Goal: Task Accomplishment & Management: Complete application form

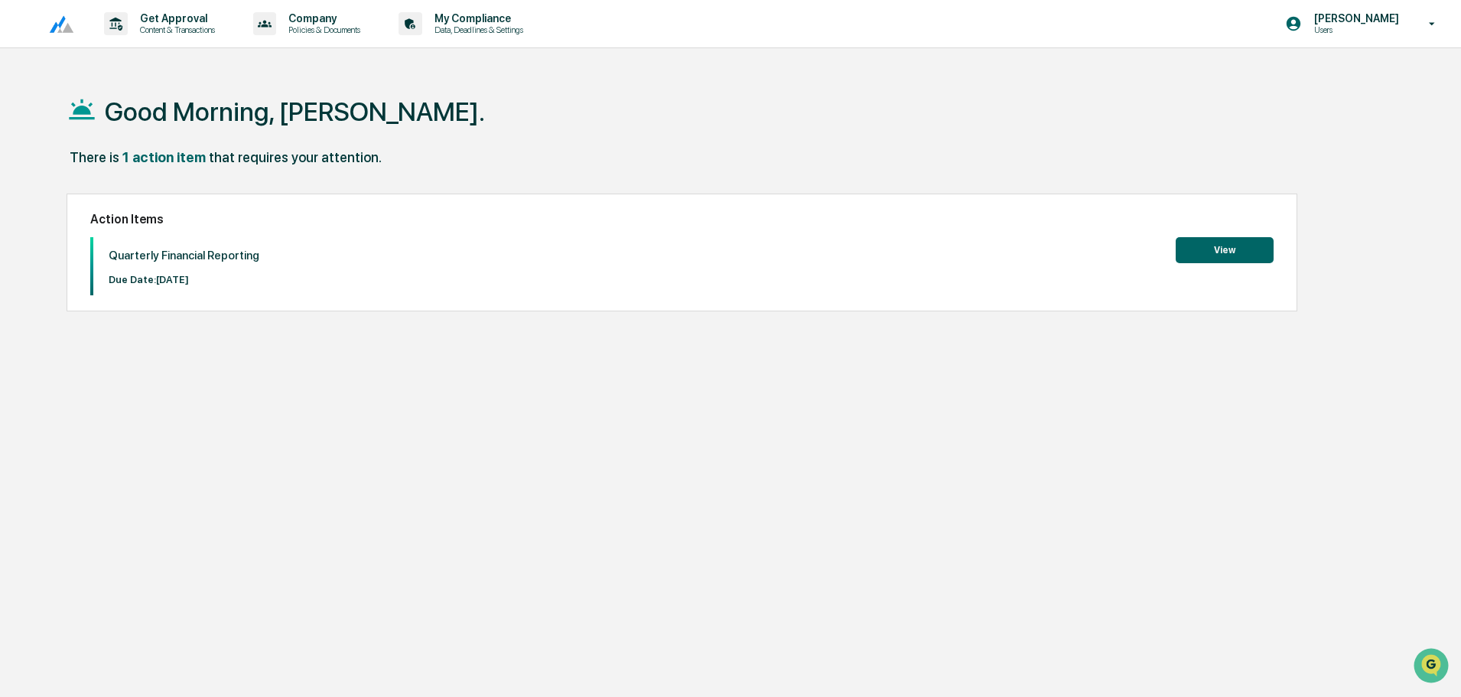
click at [554, 123] on div "Good Morning, [PERSON_NAME]." at bounding box center [724, 111] width 1315 height 77
click at [1213, 243] on button "View" at bounding box center [1225, 250] width 98 height 26
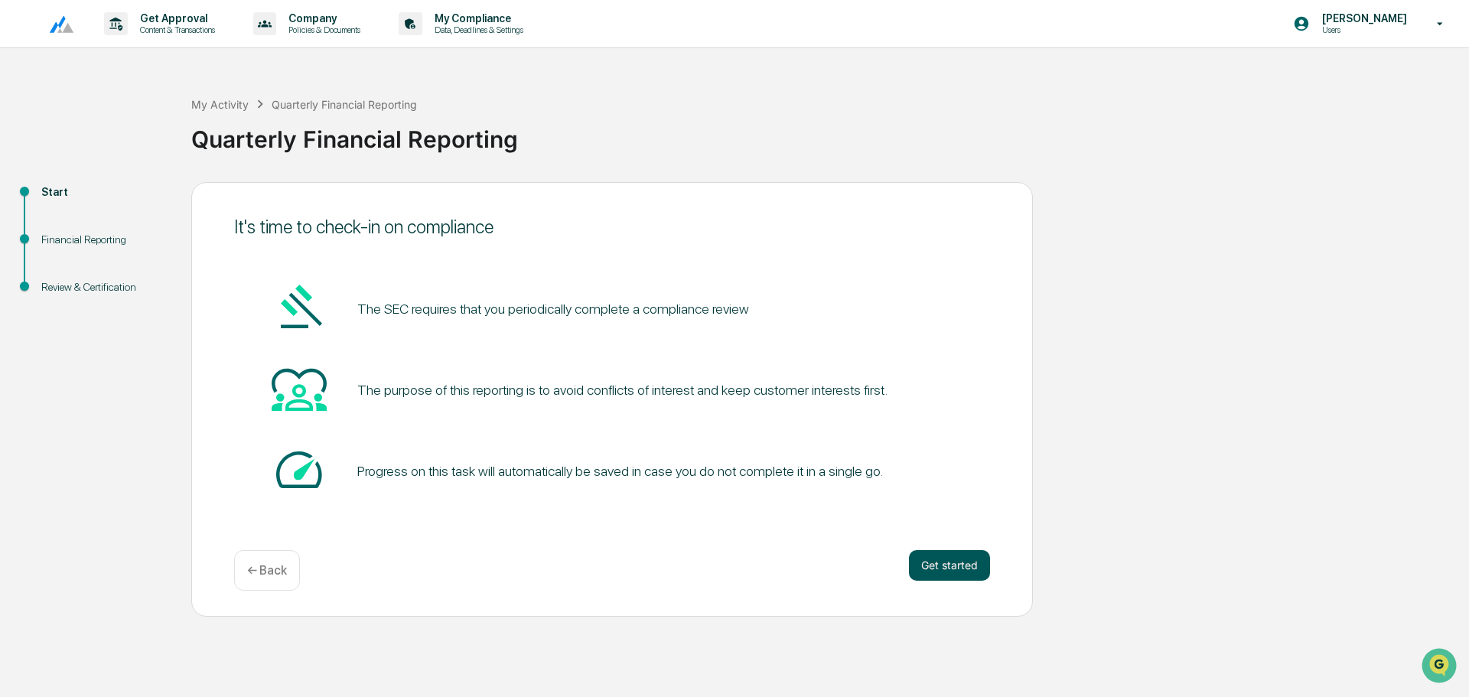
click at [931, 555] on button "Get started" at bounding box center [949, 565] width 81 height 31
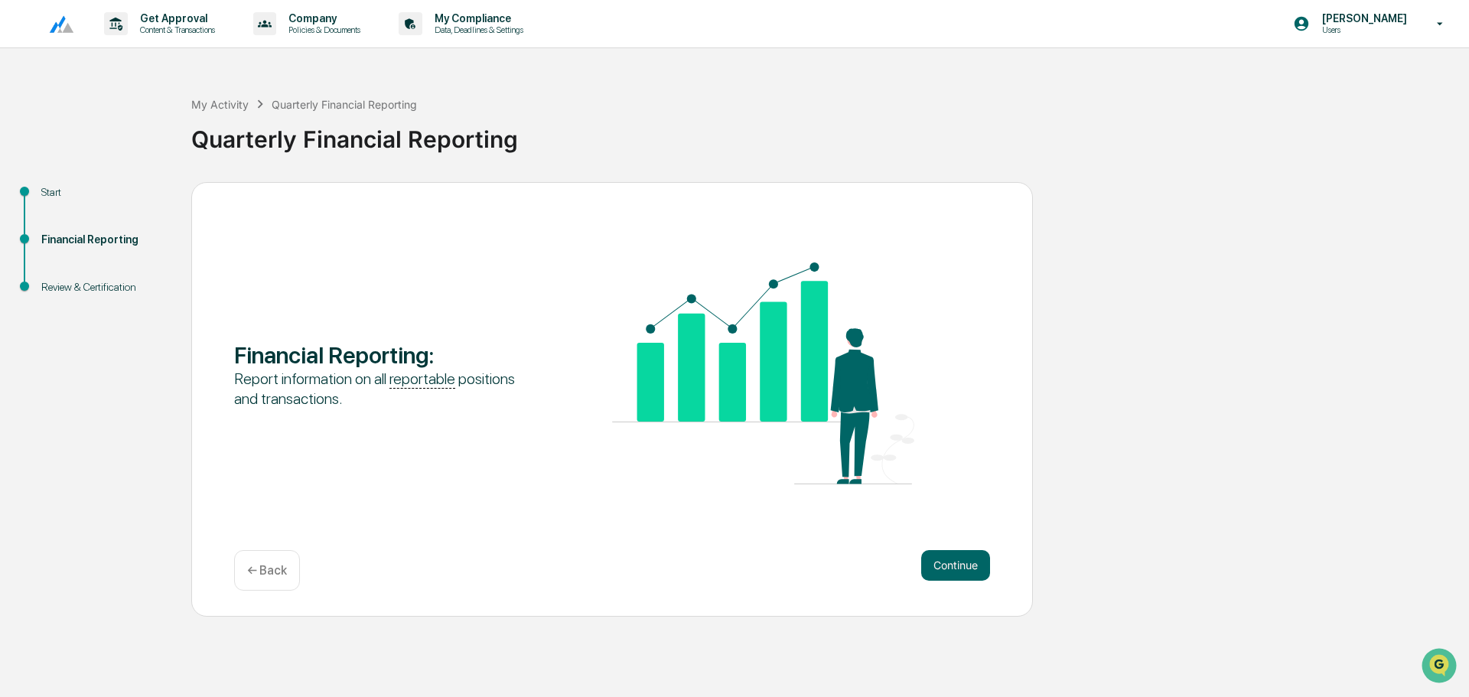
click at [931, 555] on button "Continue" at bounding box center [955, 565] width 69 height 31
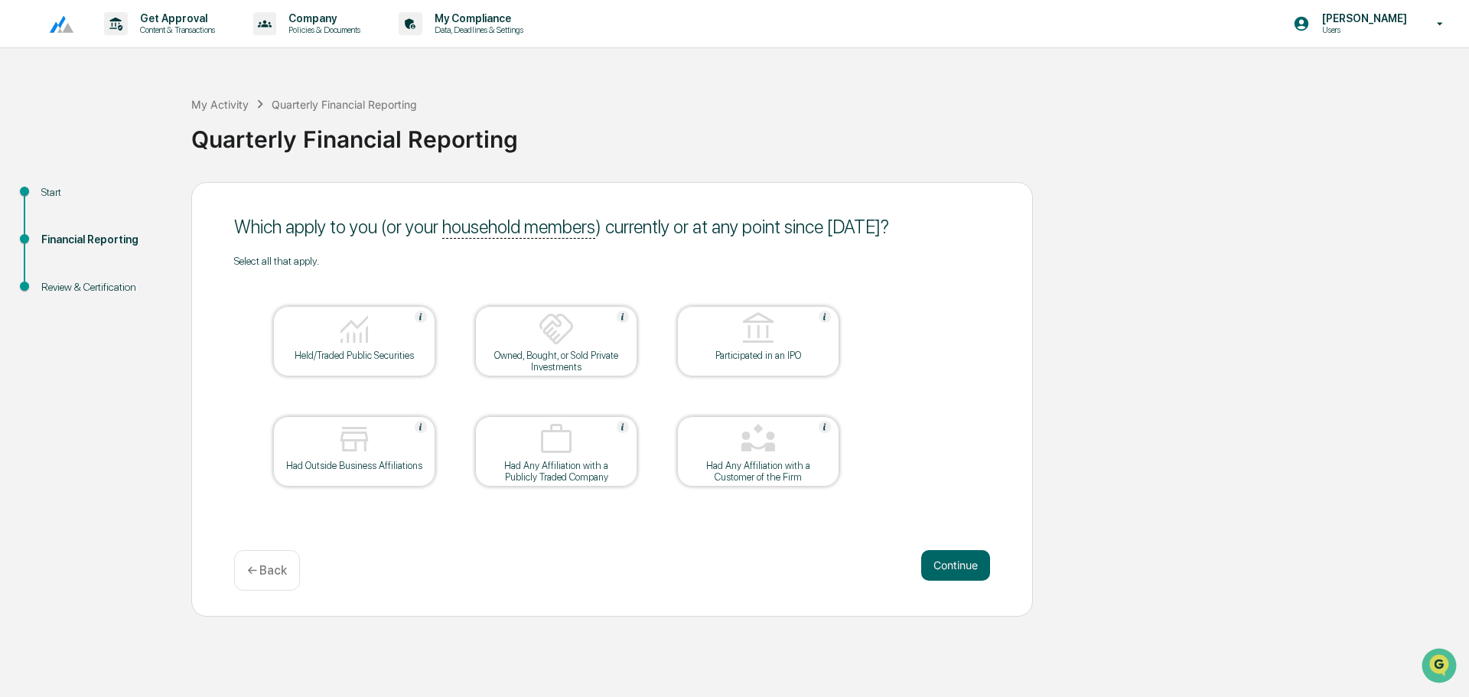
click at [385, 369] on div "Held/Traded Public Securities" at bounding box center [354, 341] width 162 height 70
click at [1123, 432] on div "Start Financial Reporting Review & Certification Which apply to you (or your ho…" at bounding box center [735, 399] width 1454 height 435
click at [939, 579] on button "Continue" at bounding box center [955, 565] width 69 height 31
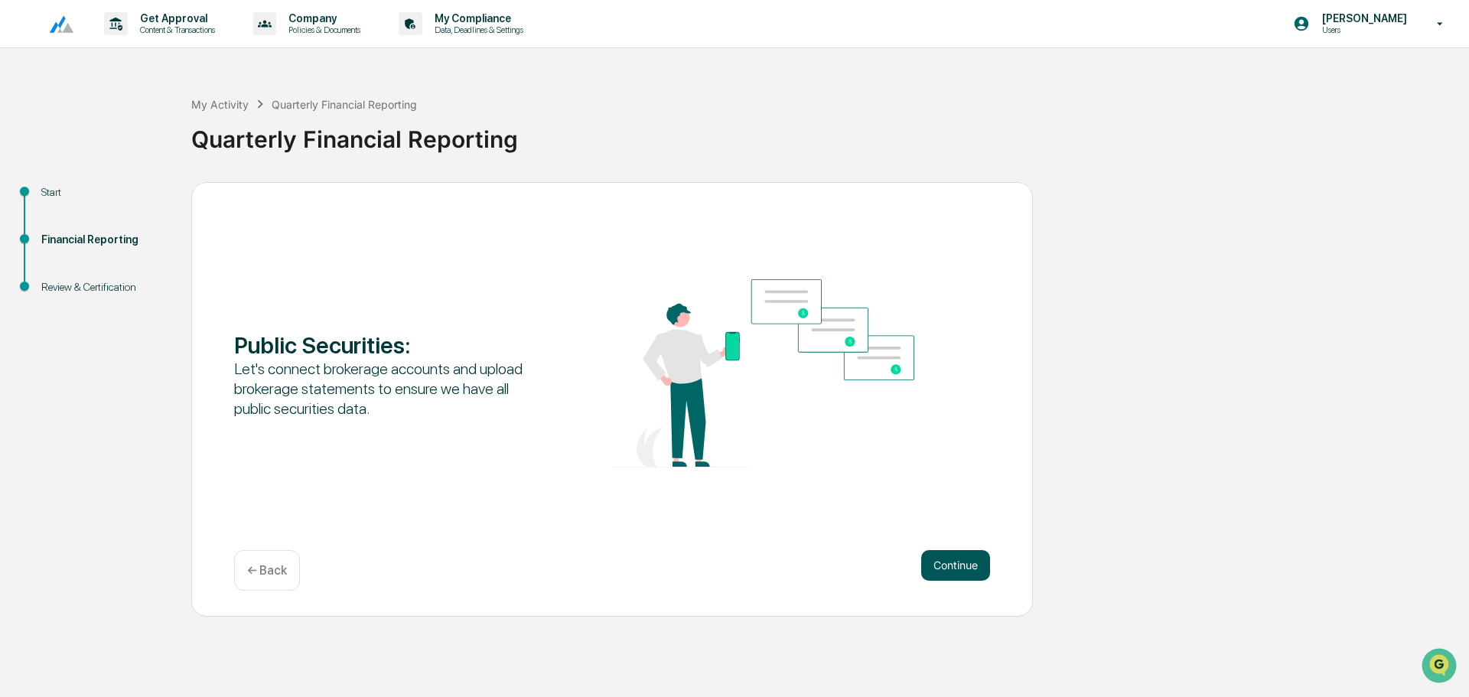
click at [939, 568] on button "Continue" at bounding box center [955, 565] width 69 height 31
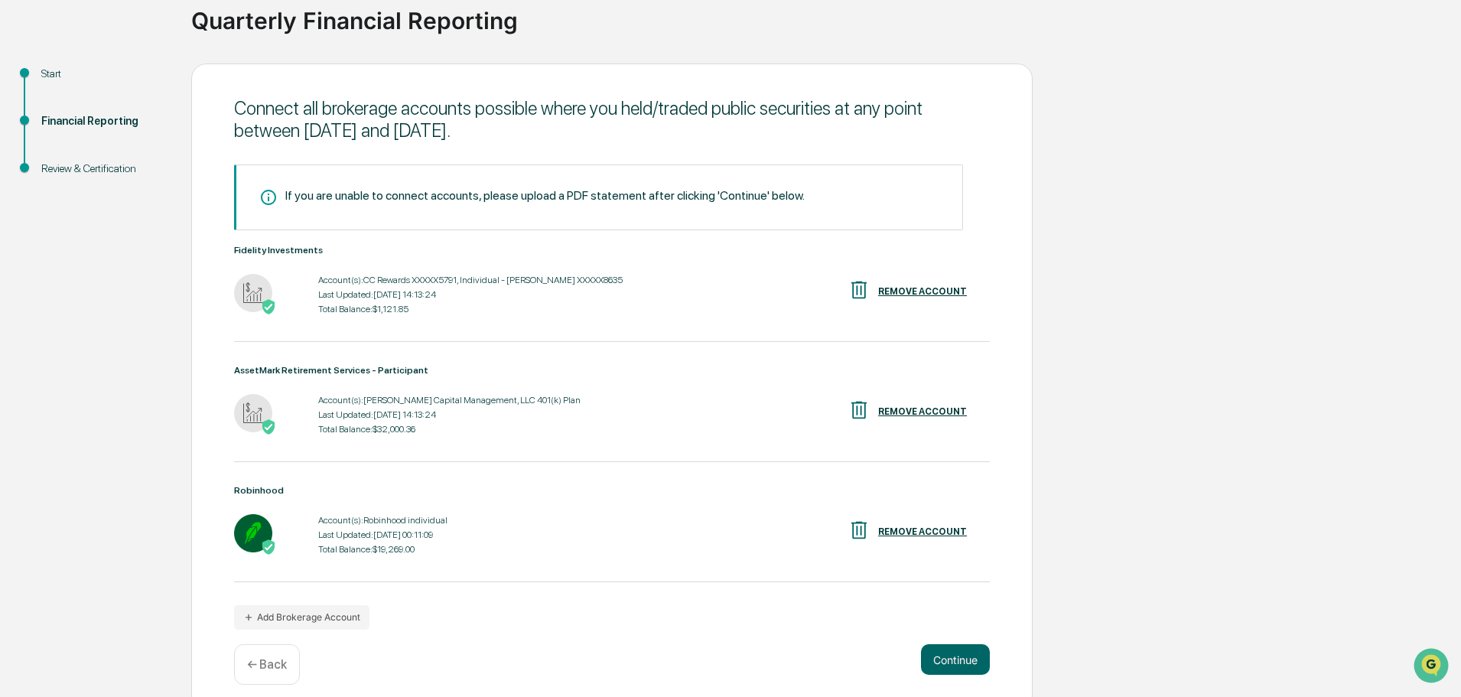
scroll to position [132, 0]
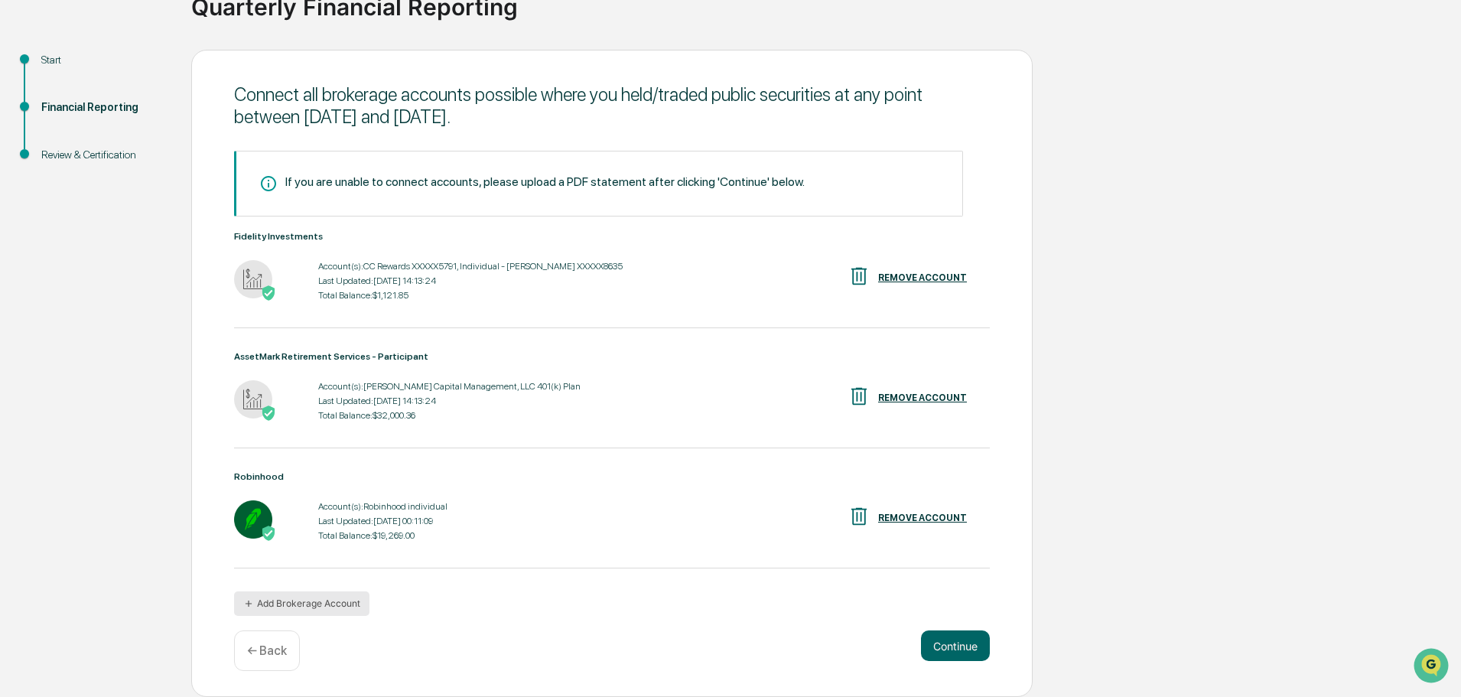
click at [343, 598] on button "Add Brokerage Account" at bounding box center [301, 603] width 135 height 24
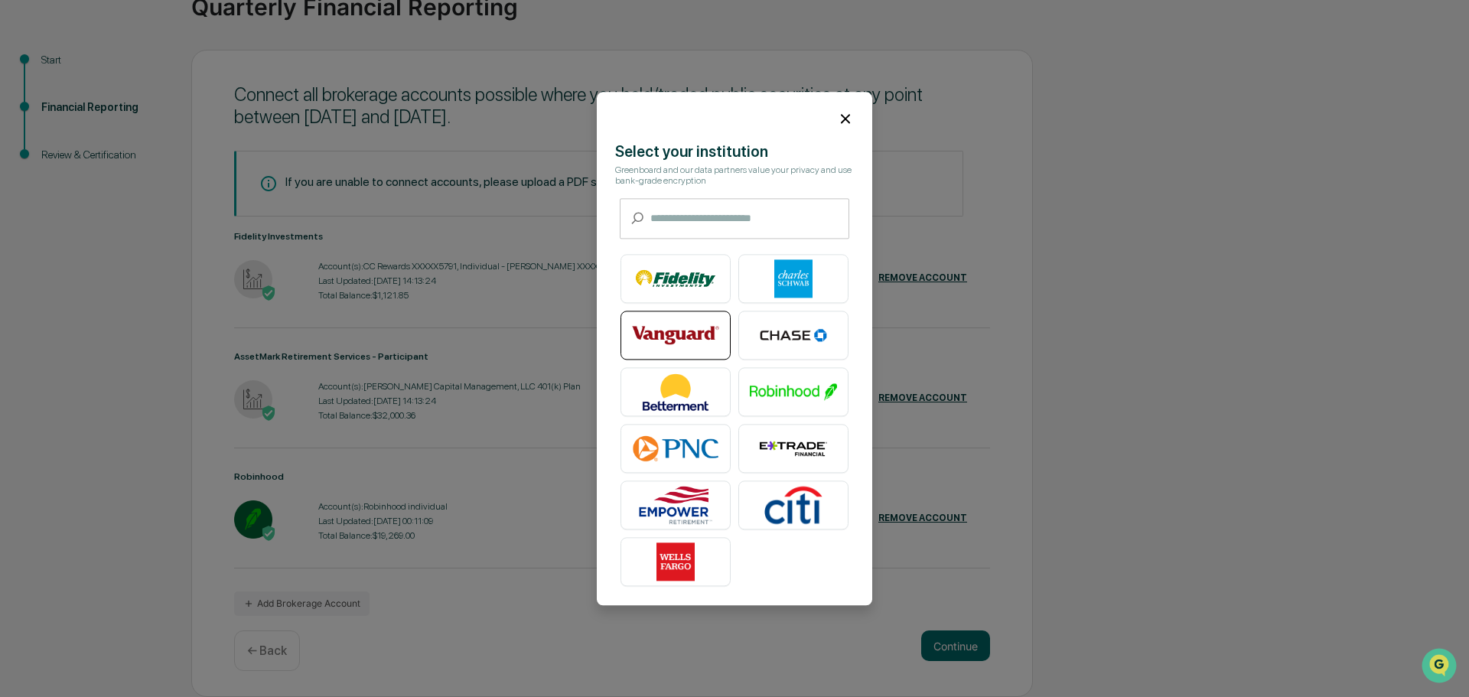
click at [662, 321] on img at bounding box center [675, 335] width 87 height 38
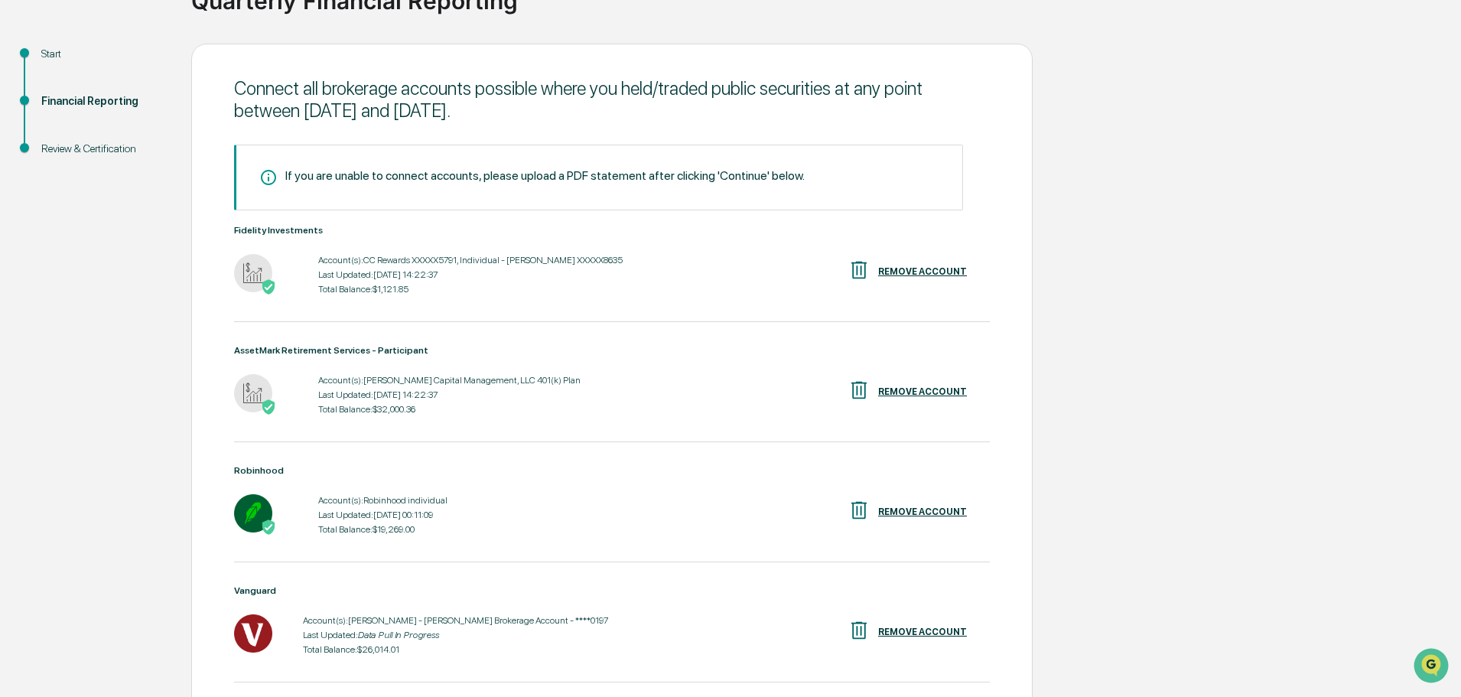
scroll to position [252, 0]
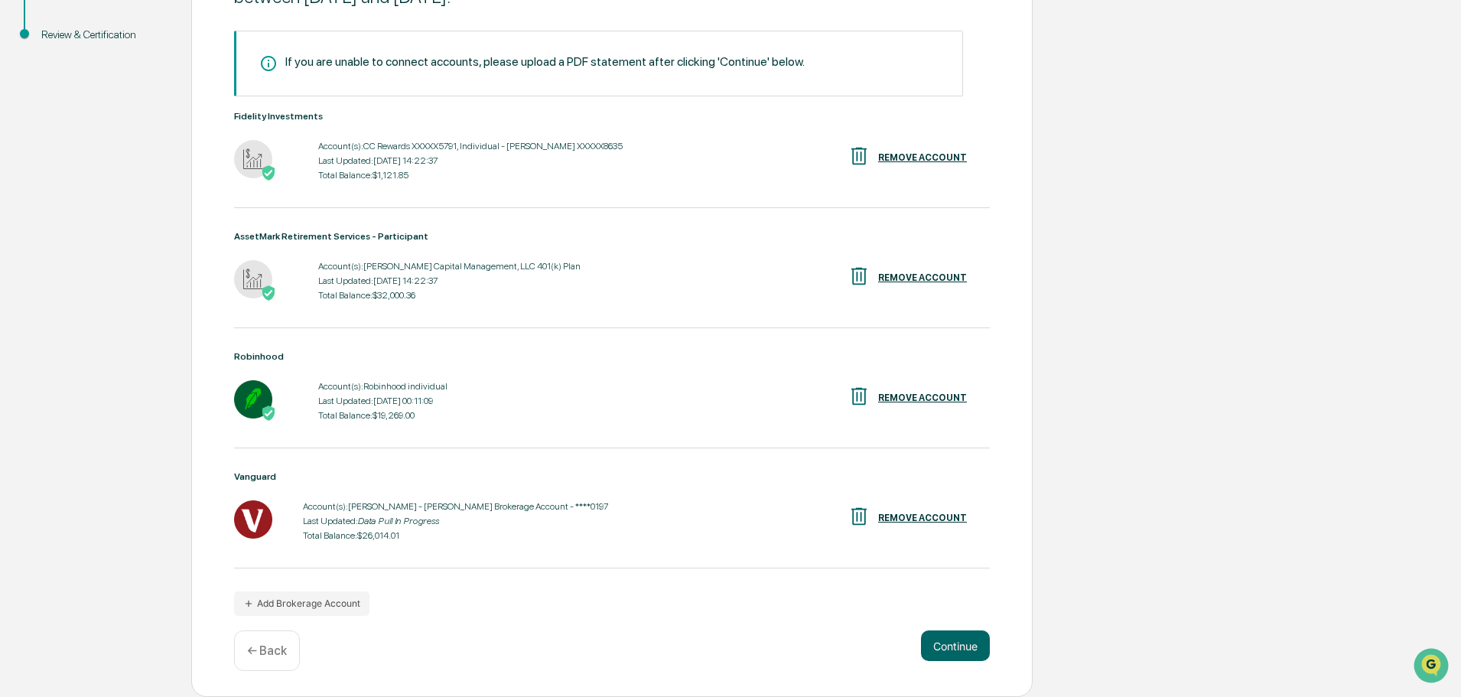
click at [1123, 512] on div "Start Financial Reporting Review & Certification Connect all brokerage accounts…" at bounding box center [731, 314] width 1446 height 768
click at [978, 643] on button "Continue" at bounding box center [955, 645] width 69 height 31
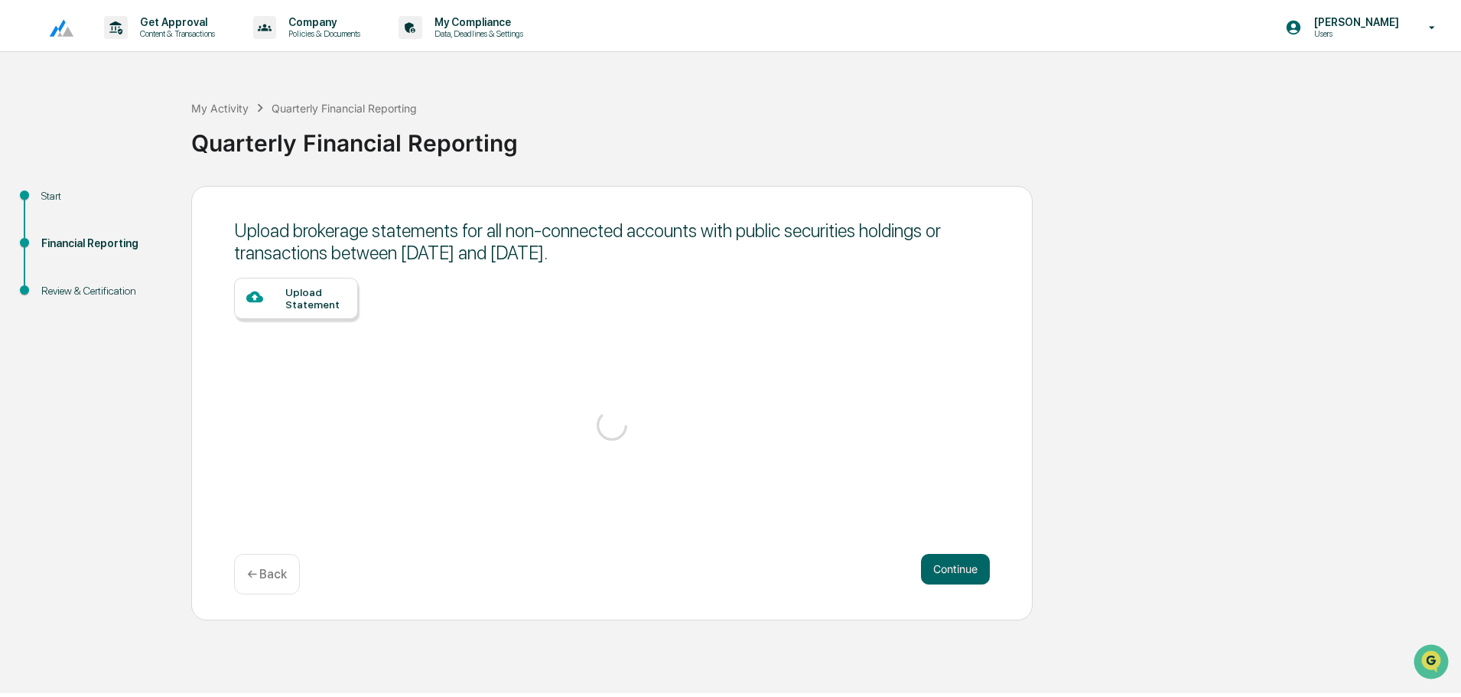
scroll to position [0, 0]
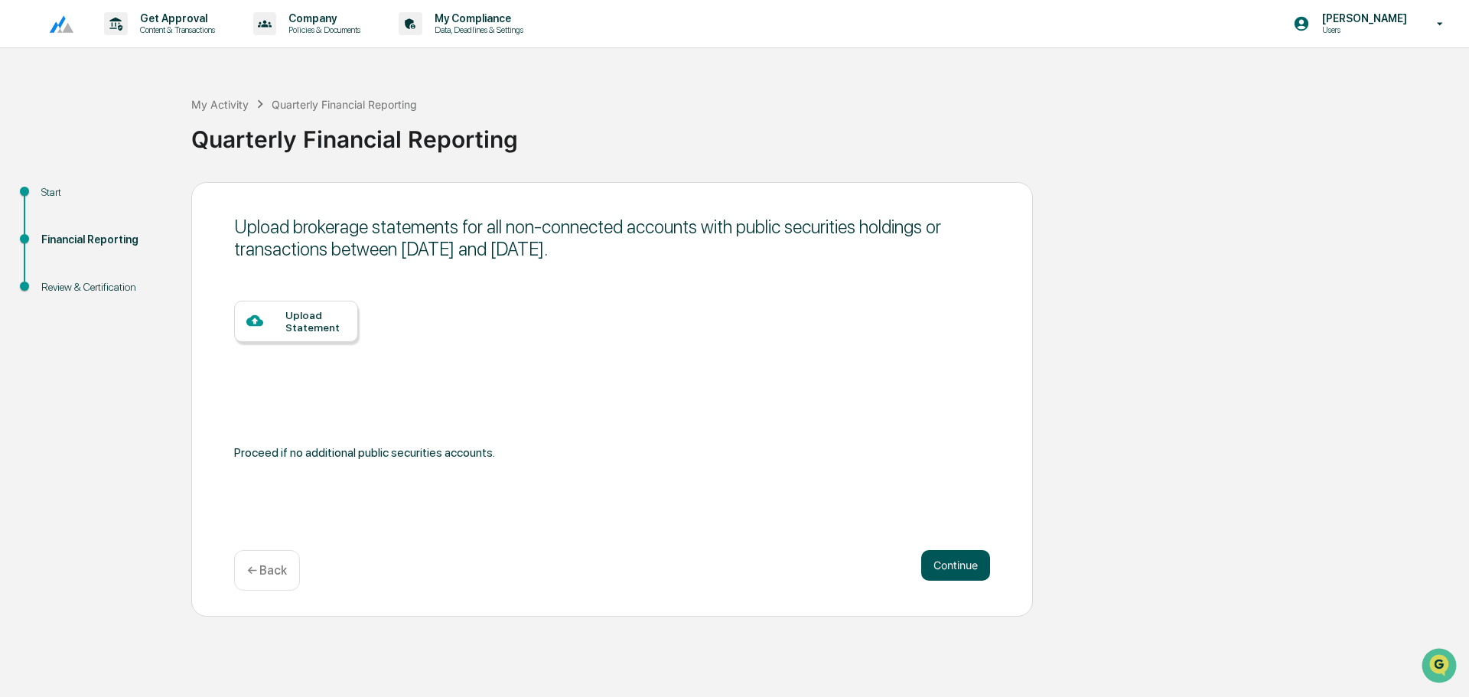
click at [925, 560] on button "Continue" at bounding box center [955, 565] width 69 height 31
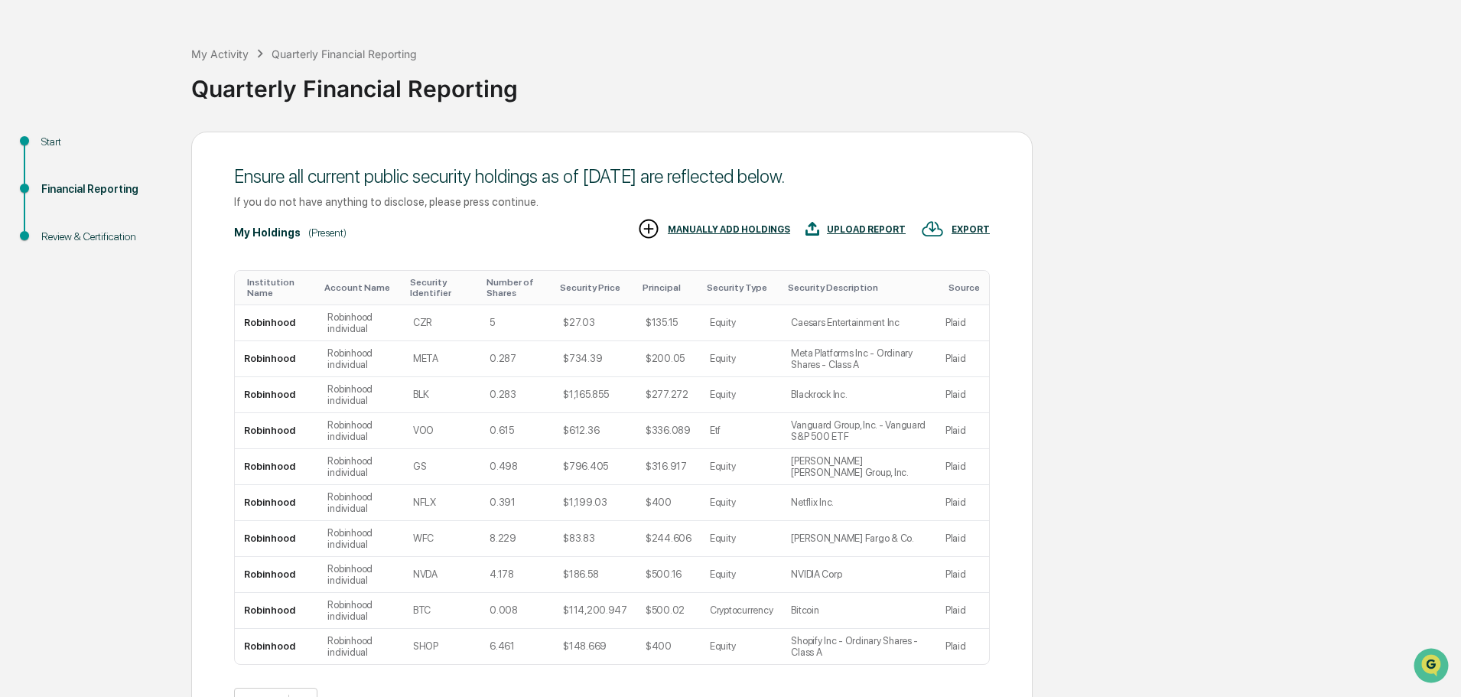
scroll to position [151, 0]
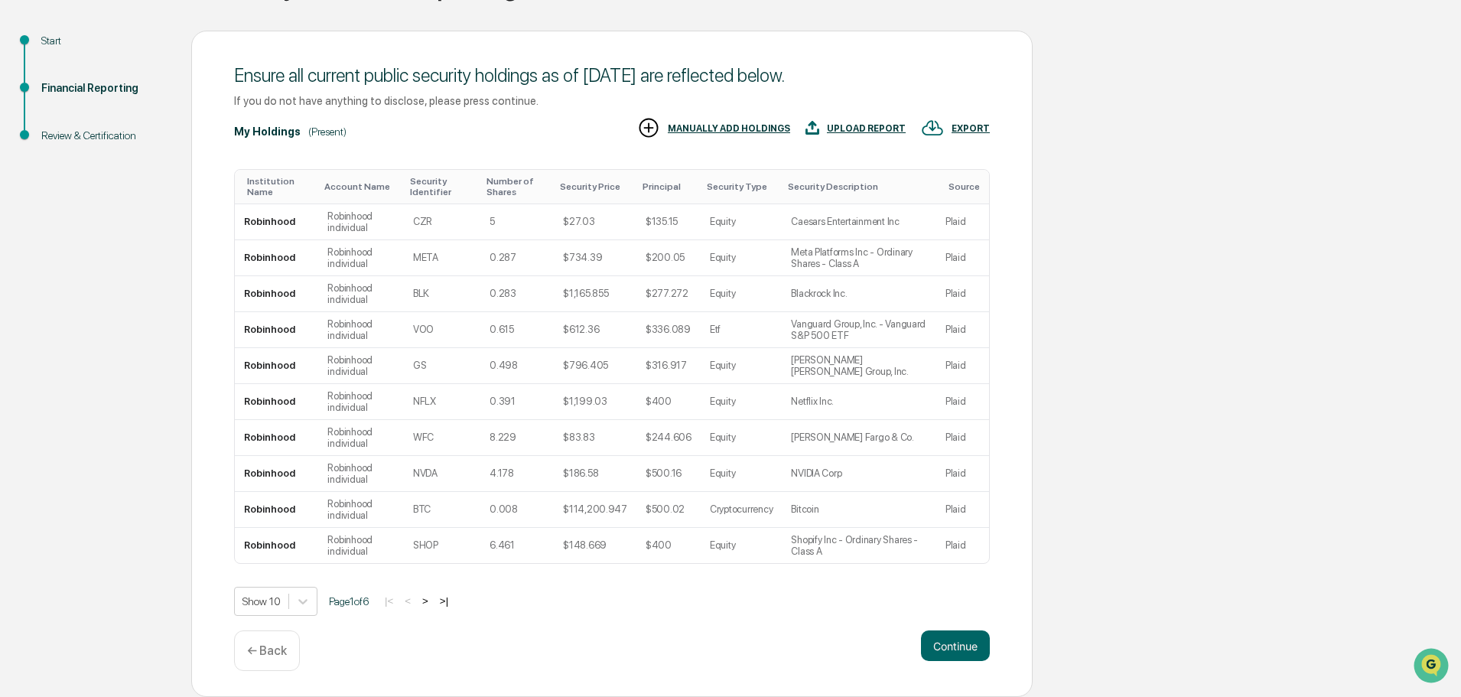
click at [430, 601] on button ">" at bounding box center [425, 600] width 15 height 13
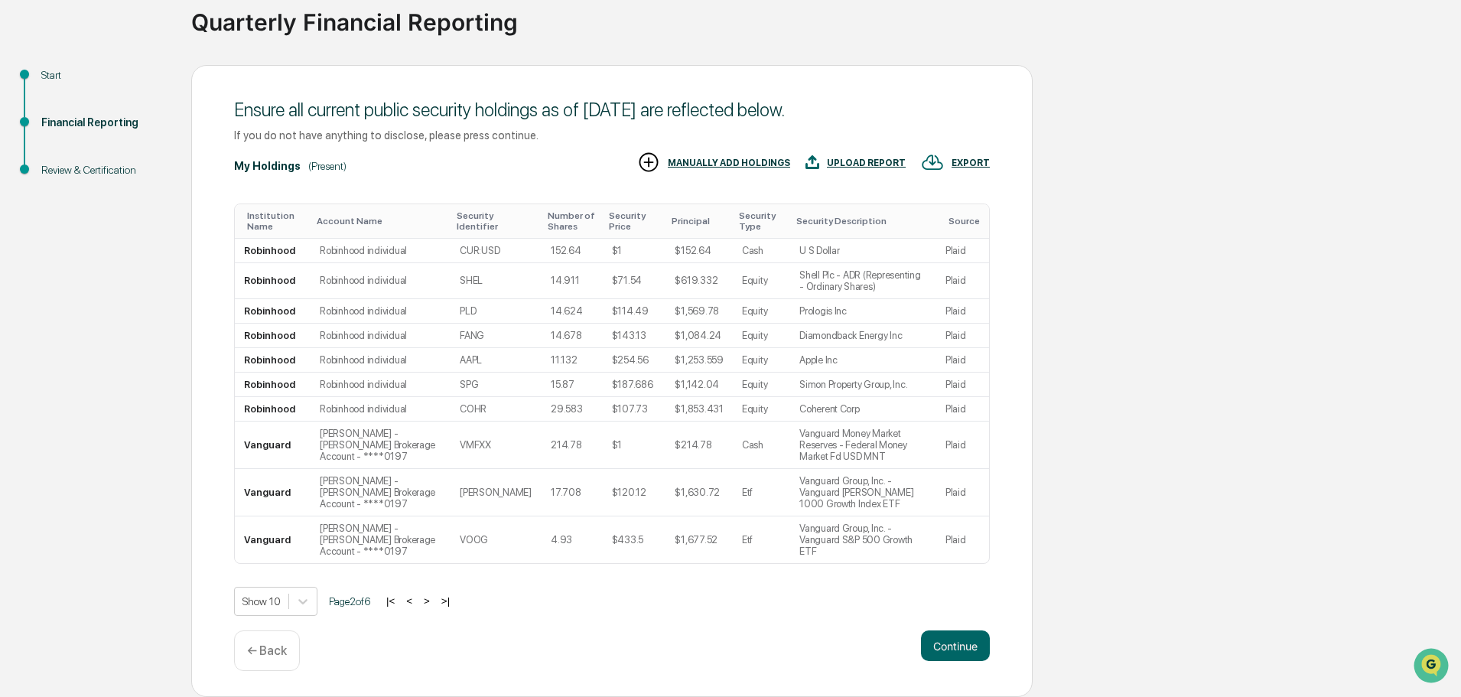
scroll to position [117, 0]
click at [430, 601] on button ">" at bounding box center [426, 600] width 15 height 13
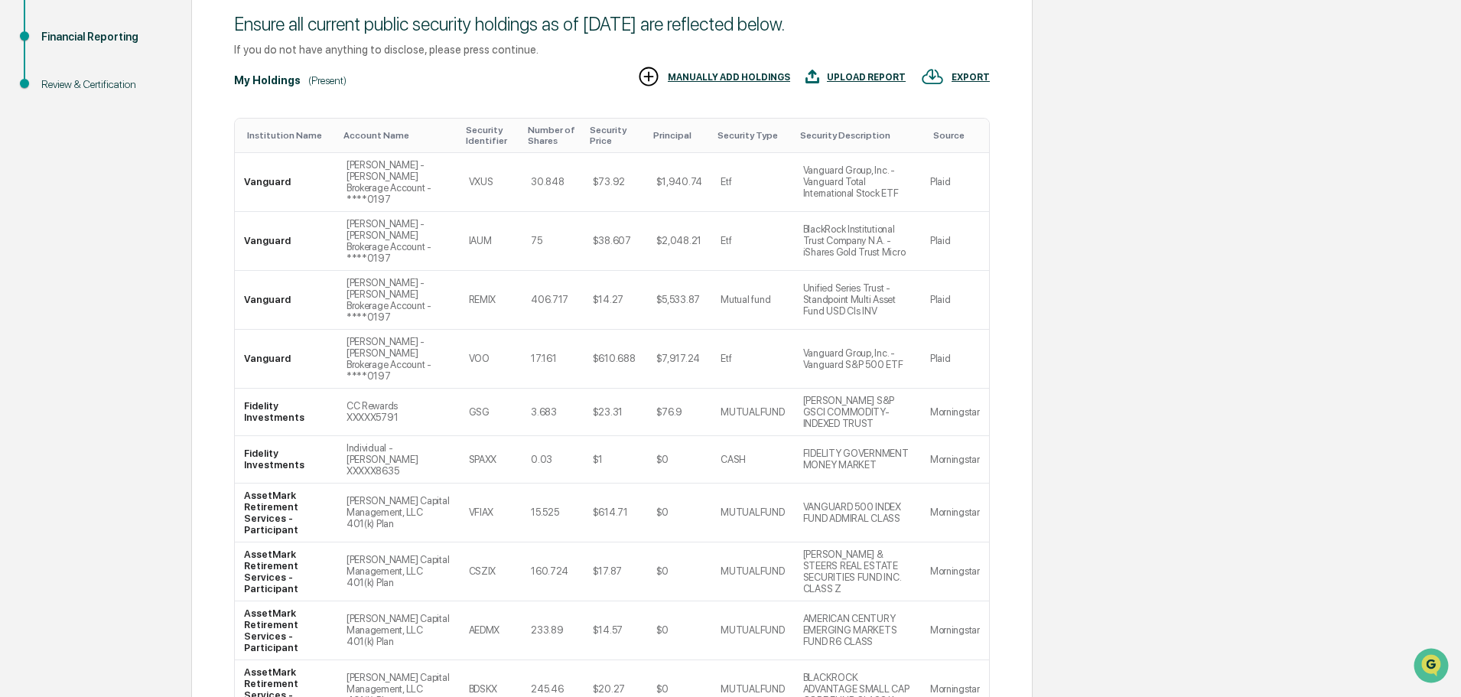
scroll to position [228, 0]
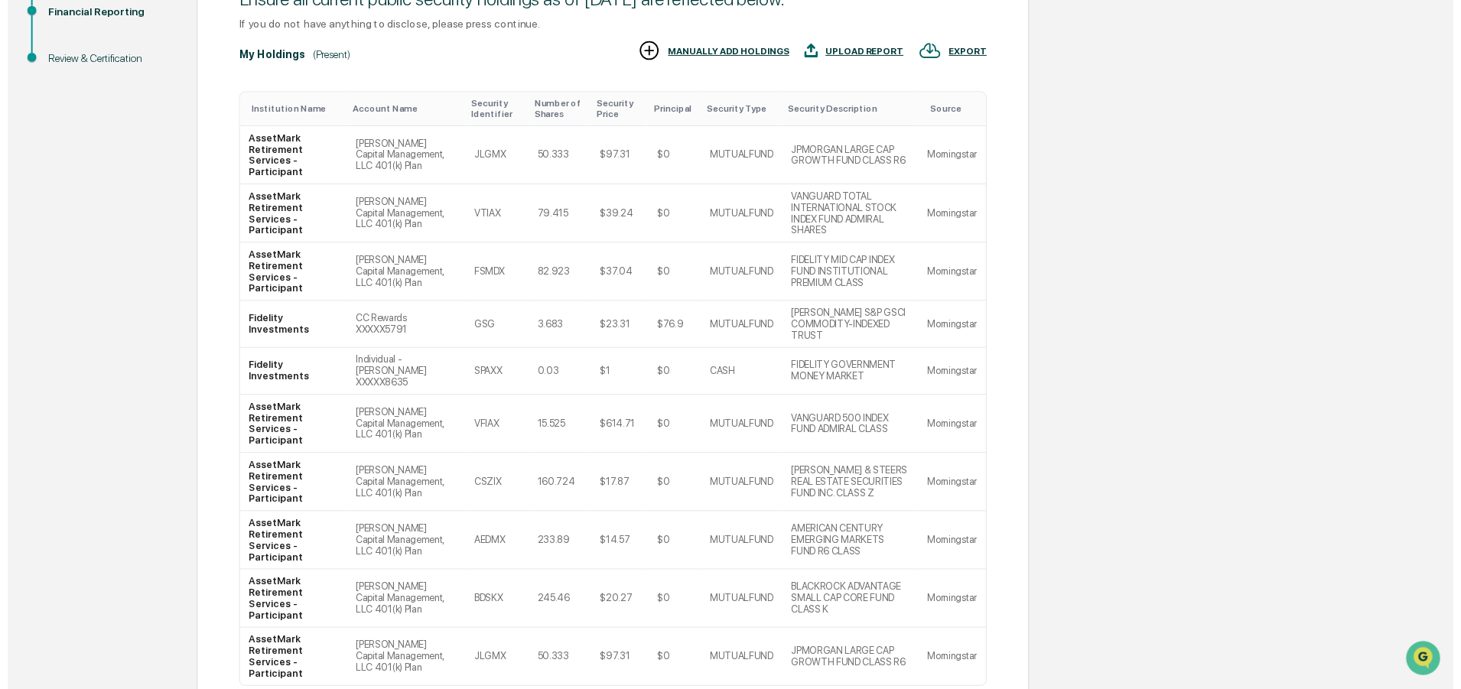
scroll to position [174, 0]
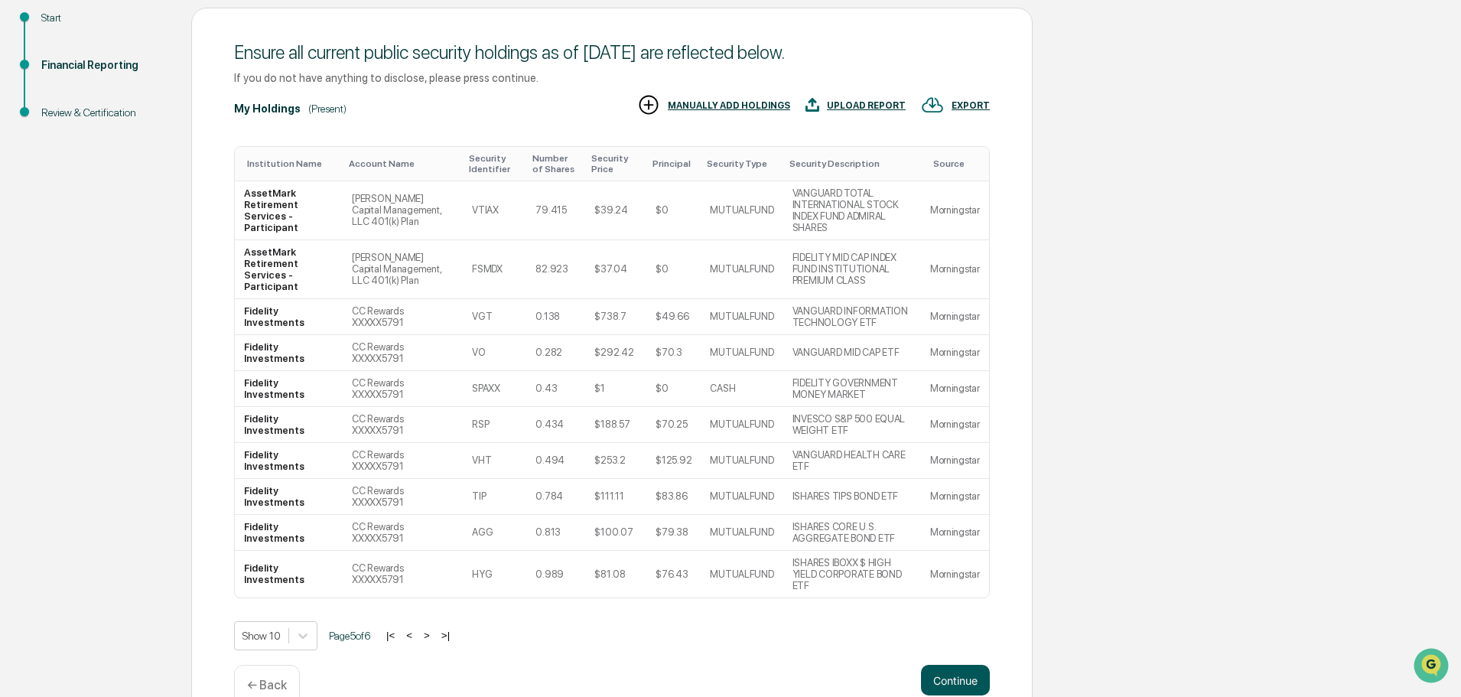
click at [942, 665] on button "Continue" at bounding box center [955, 680] width 69 height 31
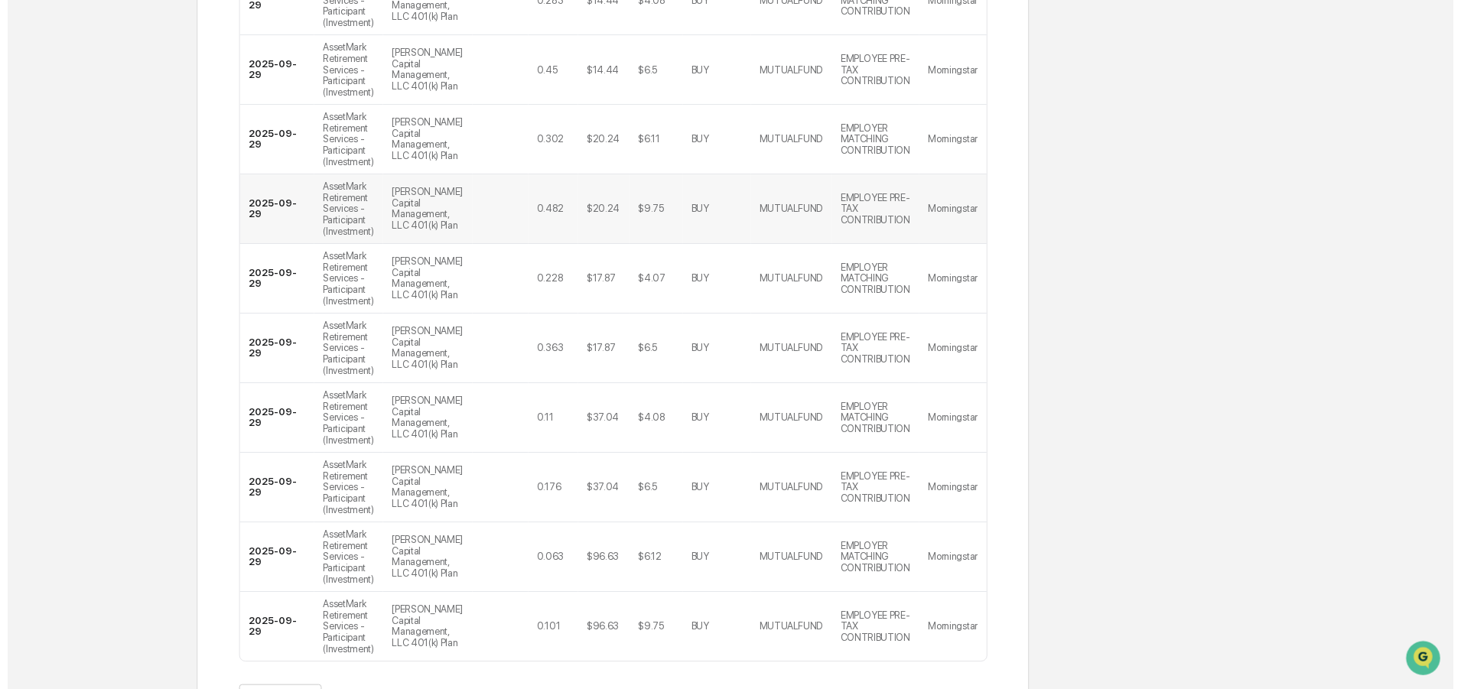
scroll to position [459, 0]
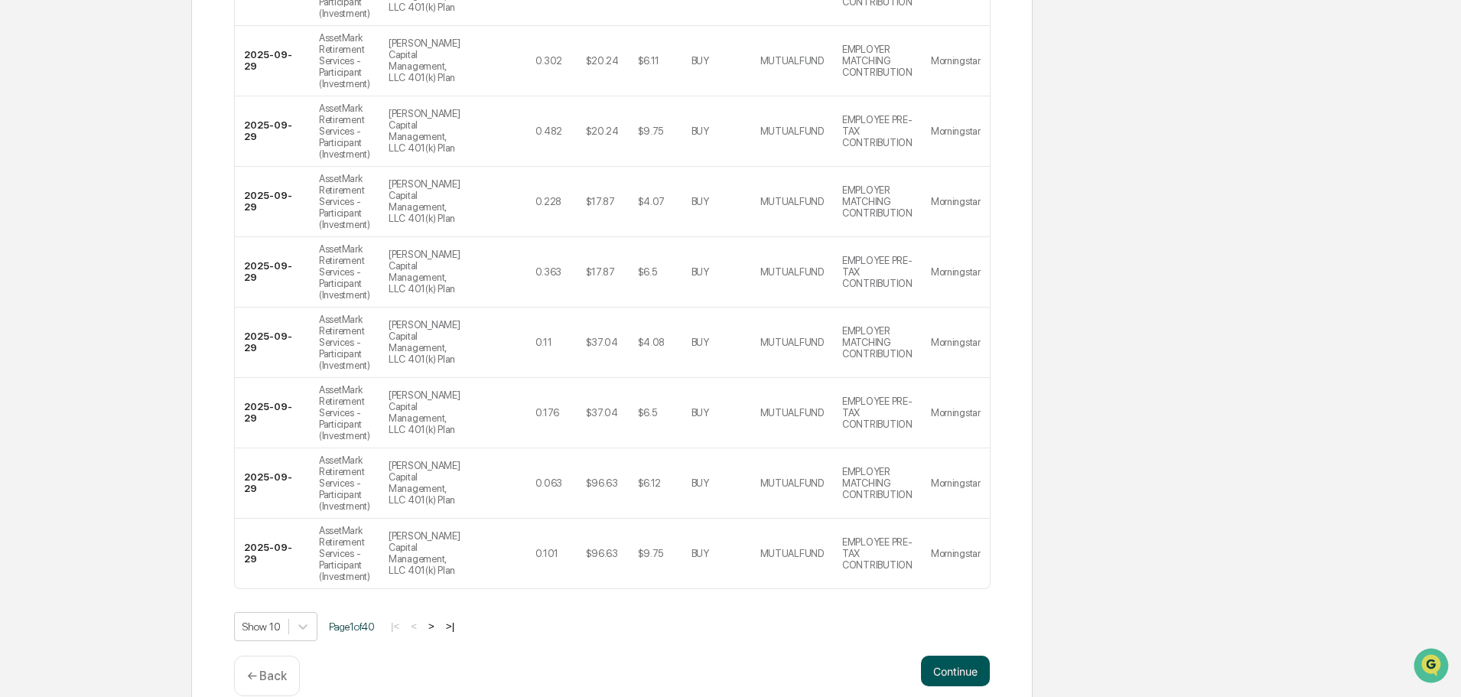
click at [949, 670] on button "Continue" at bounding box center [955, 671] width 69 height 31
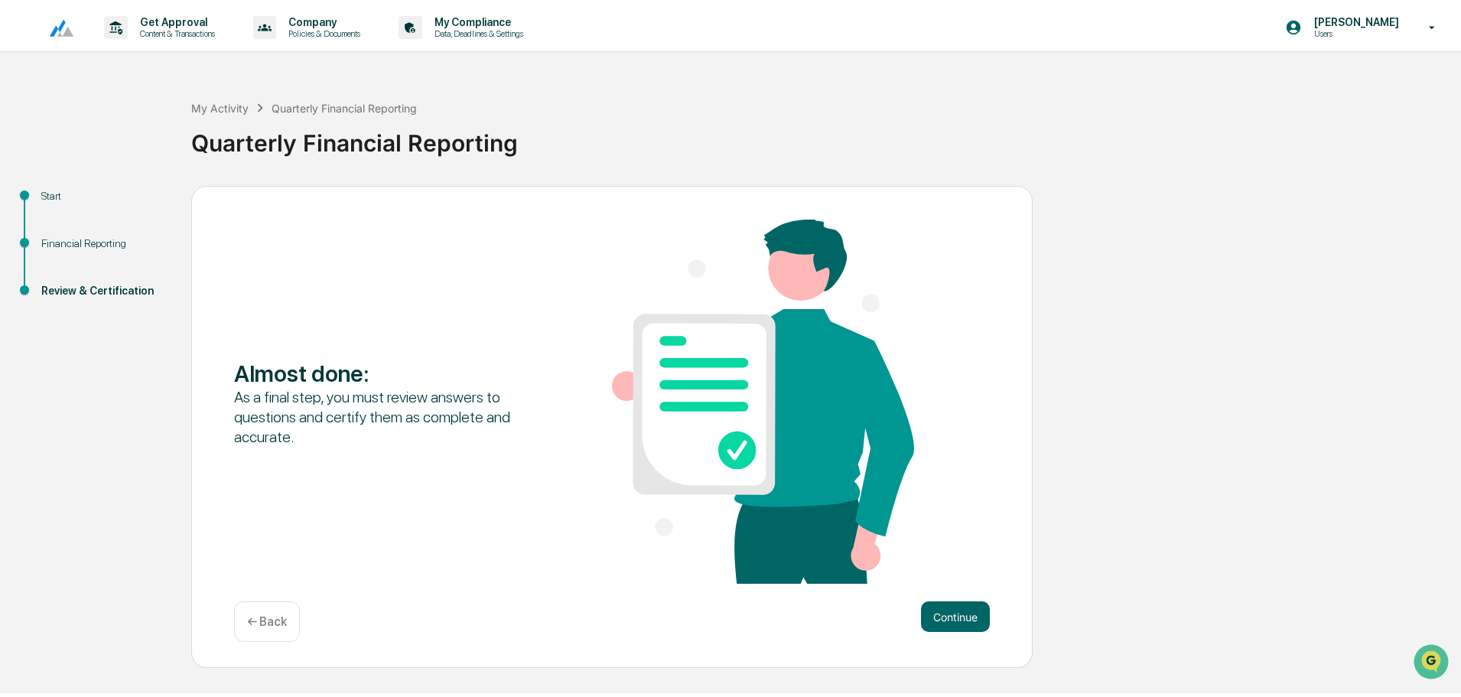
scroll to position [0, 0]
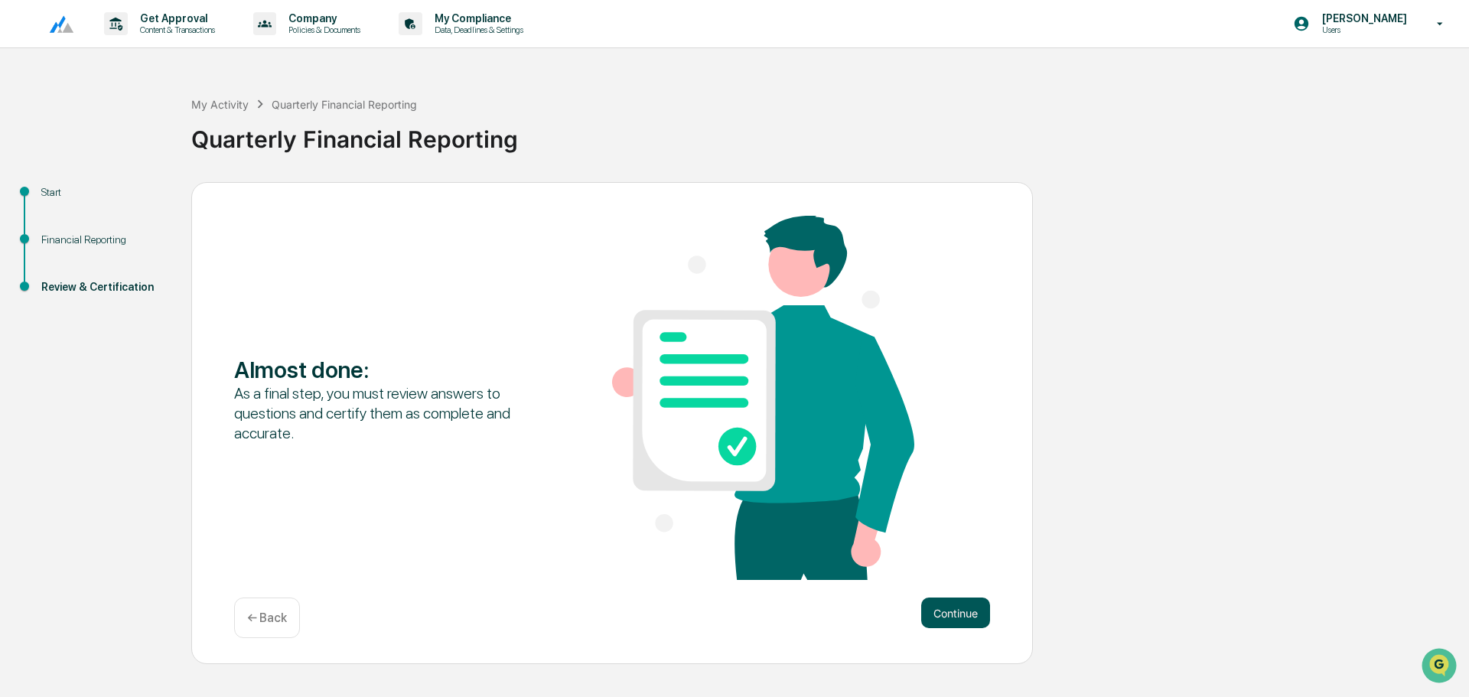
click at [932, 601] on button "Continue" at bounding box center [955, 612] width 69 height 31
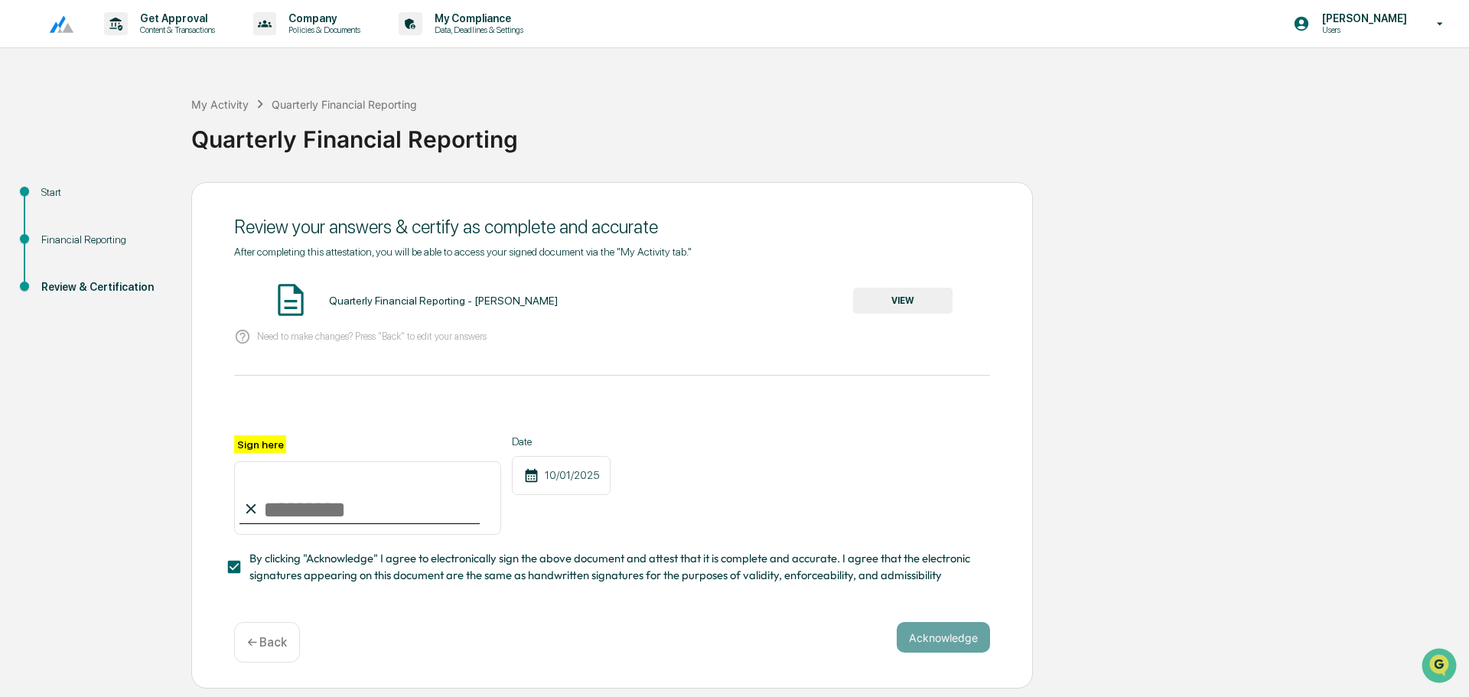
click at [278, 514] on input "Sign here" at bounding box center [367, 497] width 267 height 73
type input "**********"
click at [1090, 476] on div "**********" at bounding box center [735, 435] width 1454 height 507
click at [916, 635] on button "Acknowledge" at bounding box center [943, 637] width 93 height 31
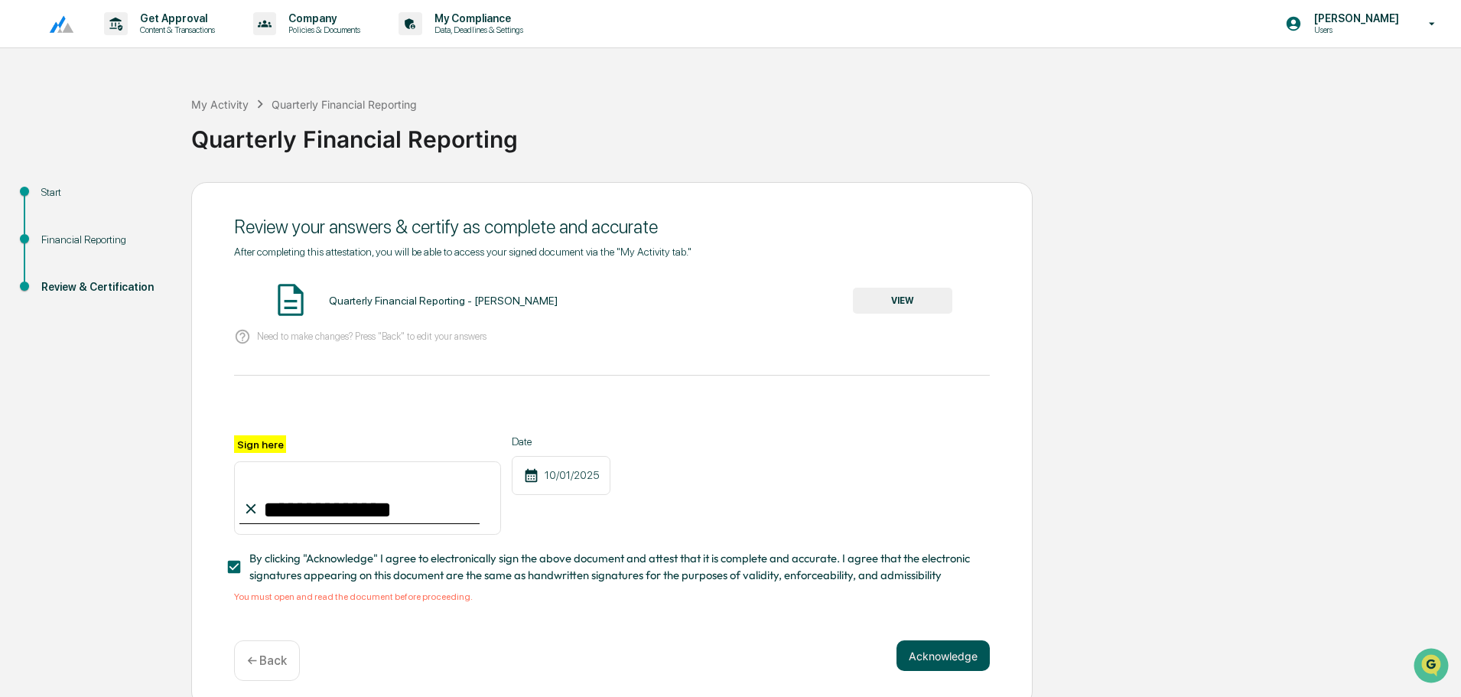
click at [946, 659] on button "Acknowledge" at bounding box center [943, 655] width 93 height 31
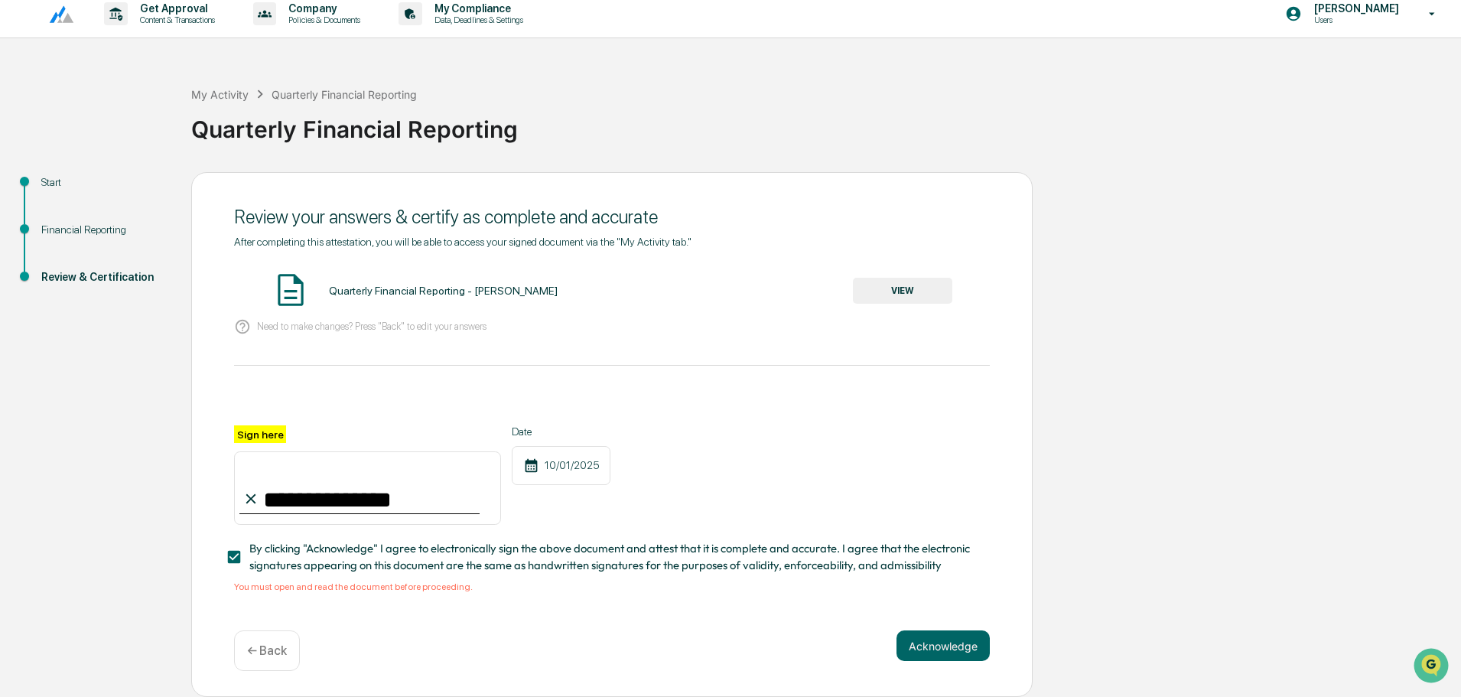
scroll to position [15, 0]
click at [281, 275] on img at bounding box center [291, 290] width 38 height 38
click at [887, 278] on button "VIEW" at bounding box center [902, 291] width 99 height 26
